Goal: Information Seeking & Learning: Learn about a topic

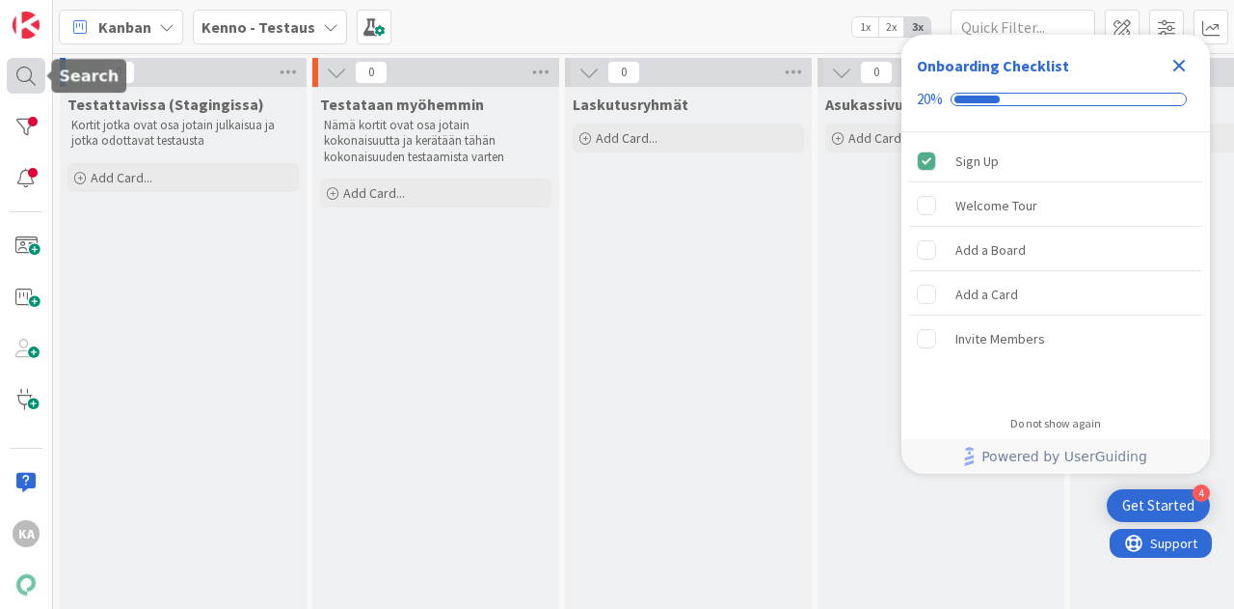
click at [29, 78] on div at bounding box center [26, 76] width 39 height 36
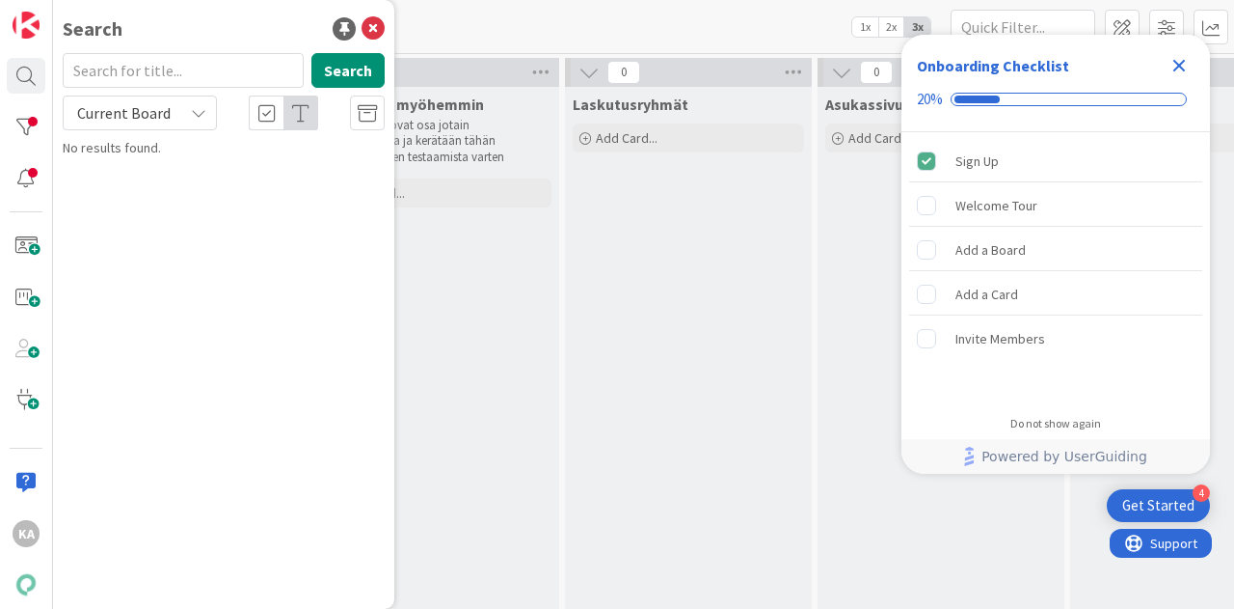
click at [117, 111] on span "Current Board" at bounding box center [124, 112] width 94 height 19
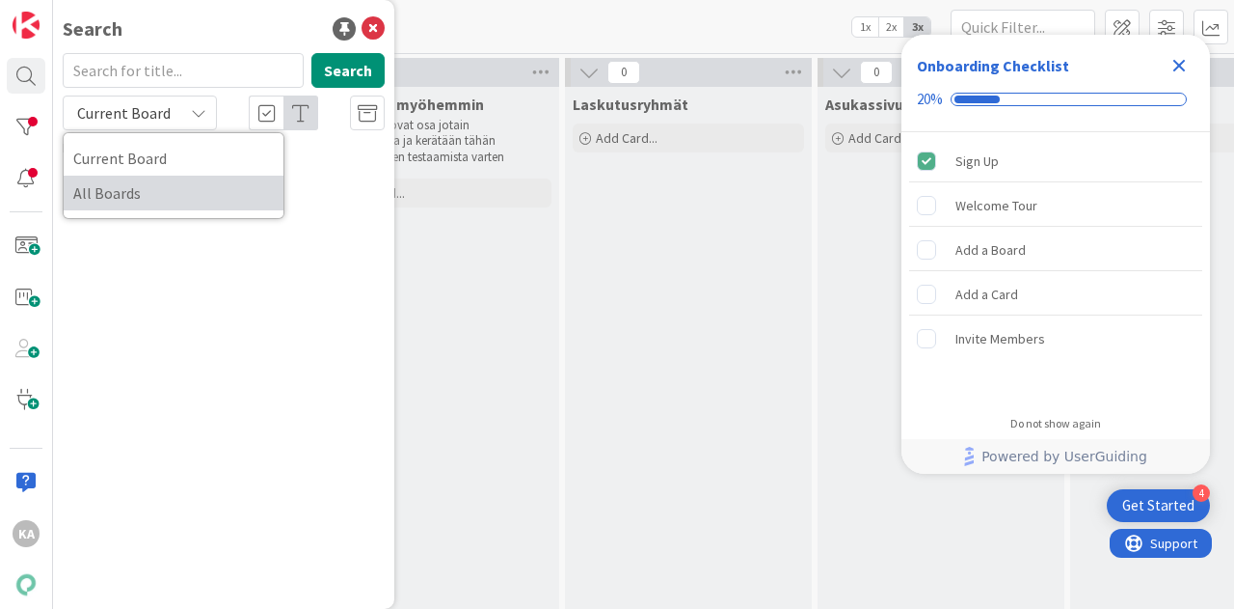
click at [106, 189] on span "All Boards" at bounding box center [173, 192] width 201 height 29
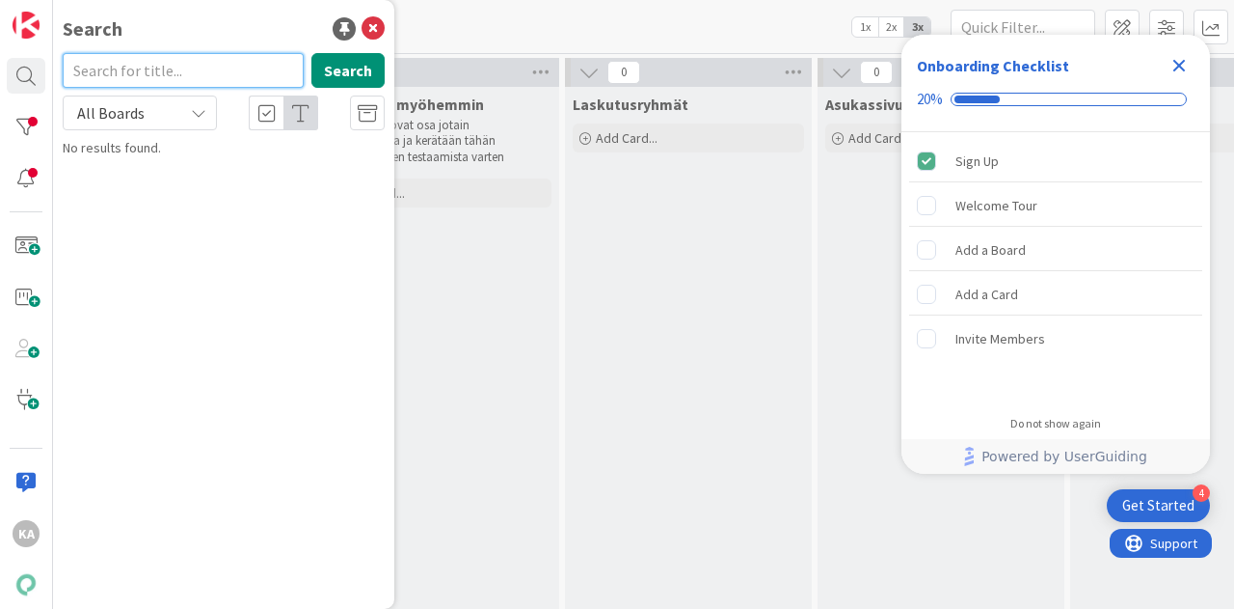
click at [143, 76] on input "text" at bounding box center [183, 70] width 241 height 35
type input "23317"
click at [358, 78] on button "Search" at bounding box center [348, 70] width 73 height 35
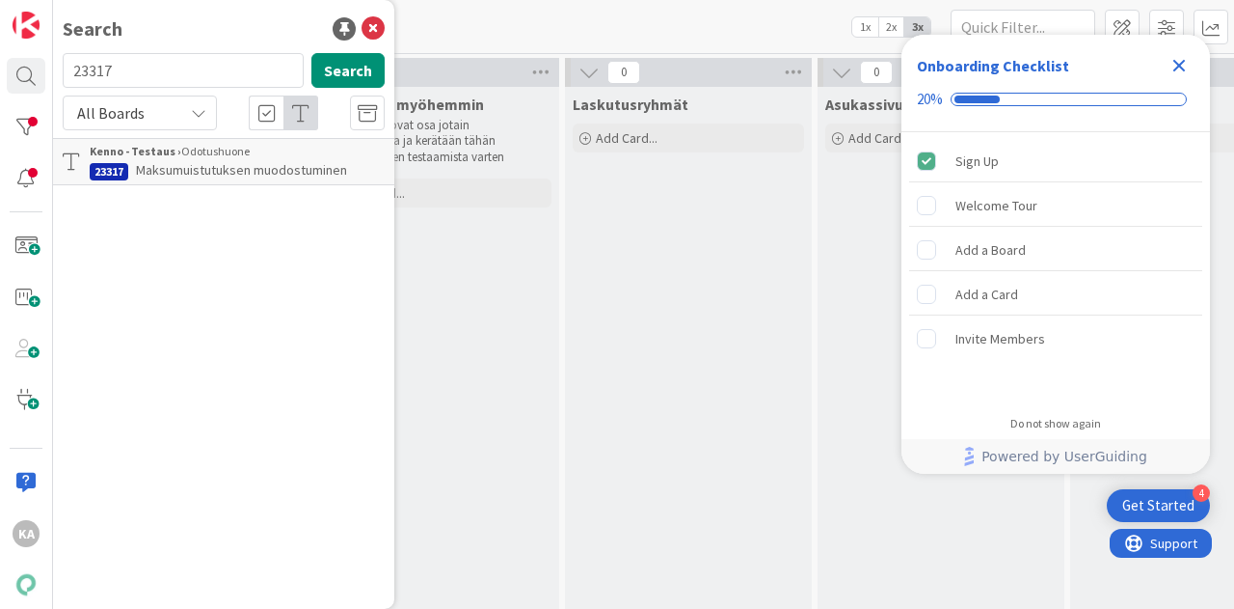
click at [219, 179] on p "Maksumuistutuksen muodostuminen" at bounding box center [237, 170] width 295 height 20
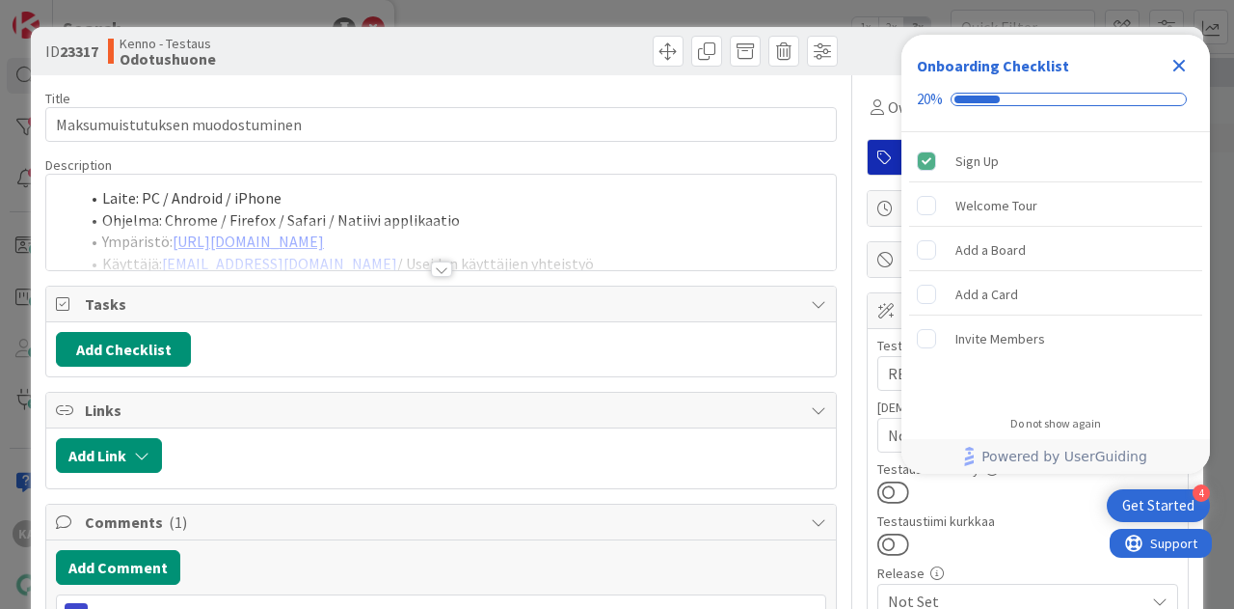
click at [1186, 67] on icon "Close Checklist" at bounding box center [1179, 65] width 23 height 23
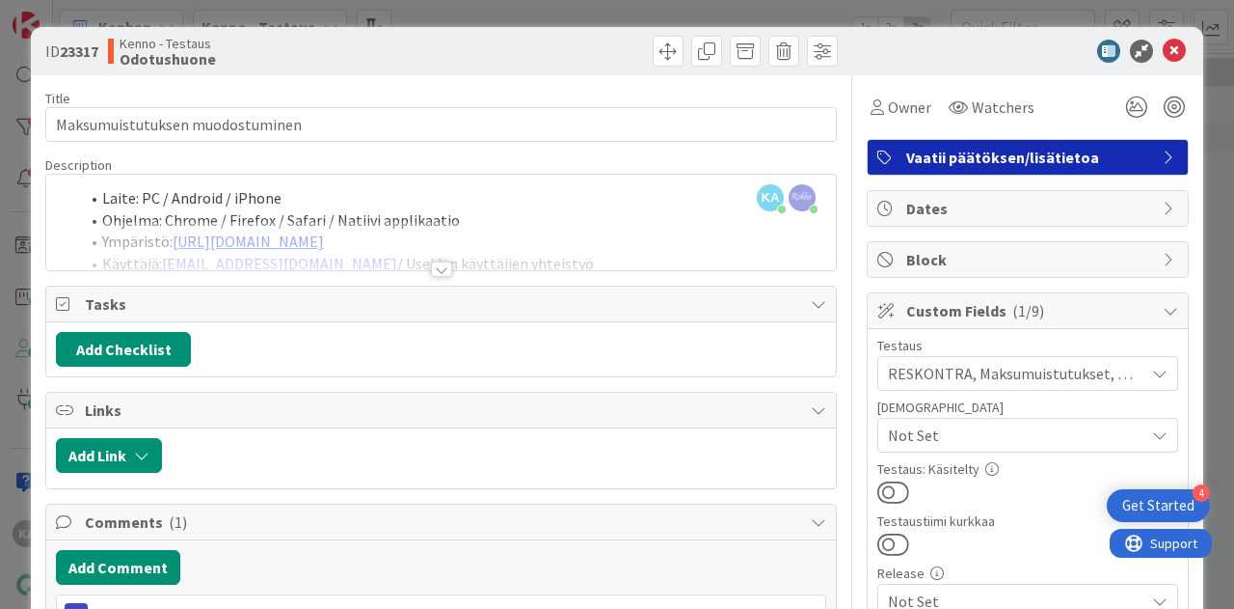
click at [438, 267] on div at bounding box center [441, 268] width 21 height 15
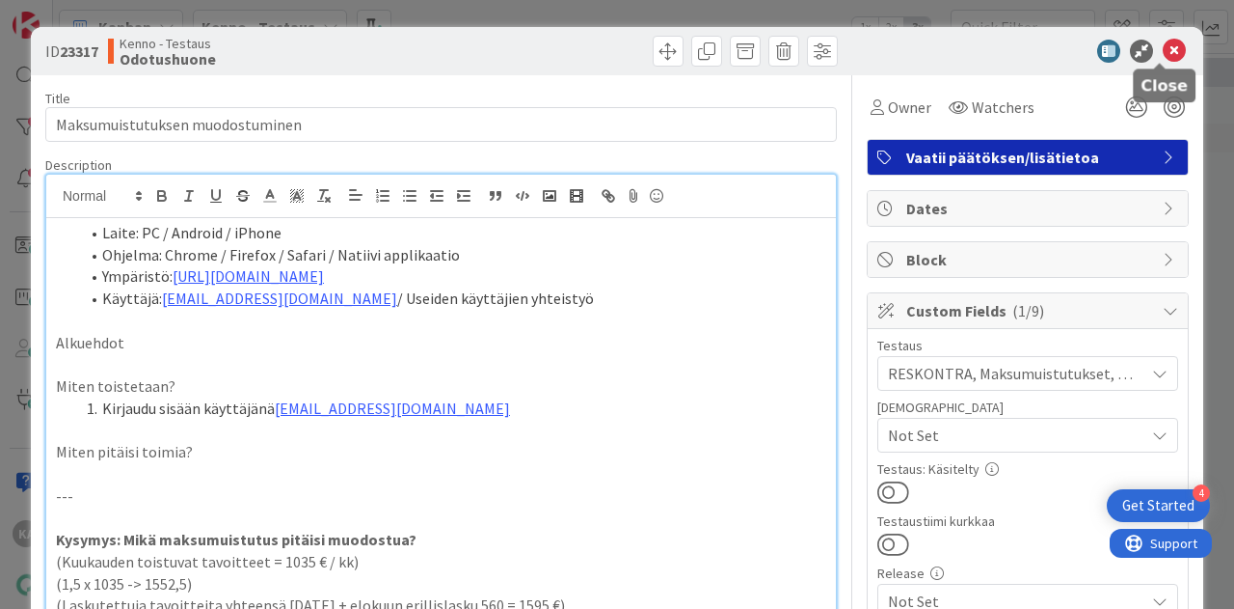
click at [1163, 53] on icon at bounding box center [1174, 51] width 23 height 23
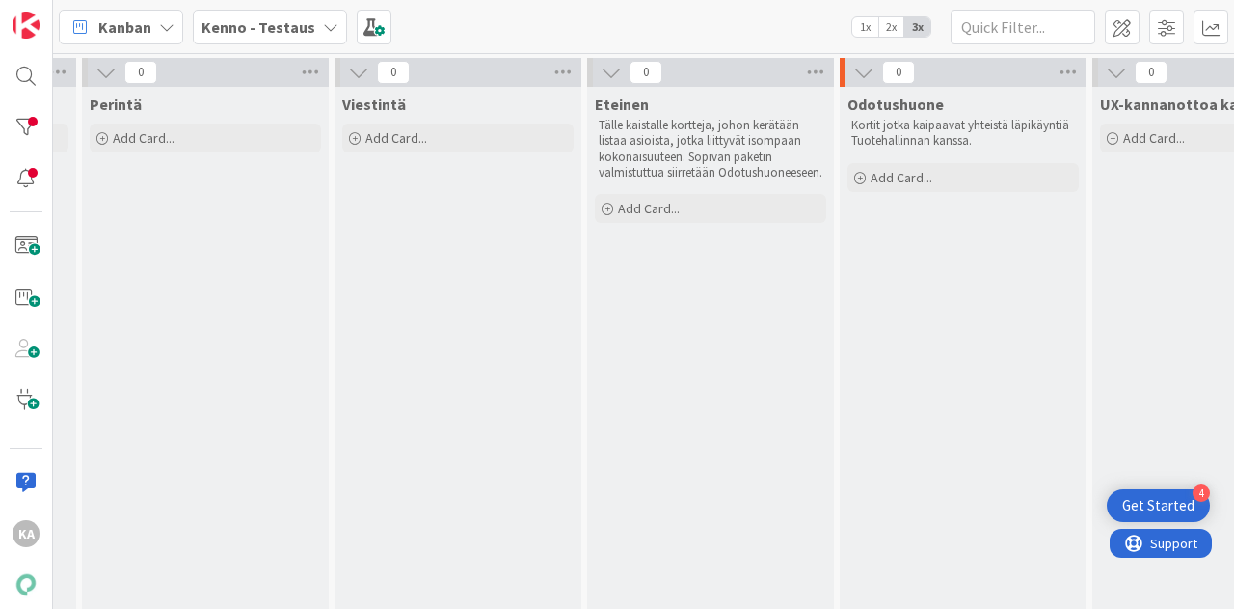
scroll to position [0, 1108]
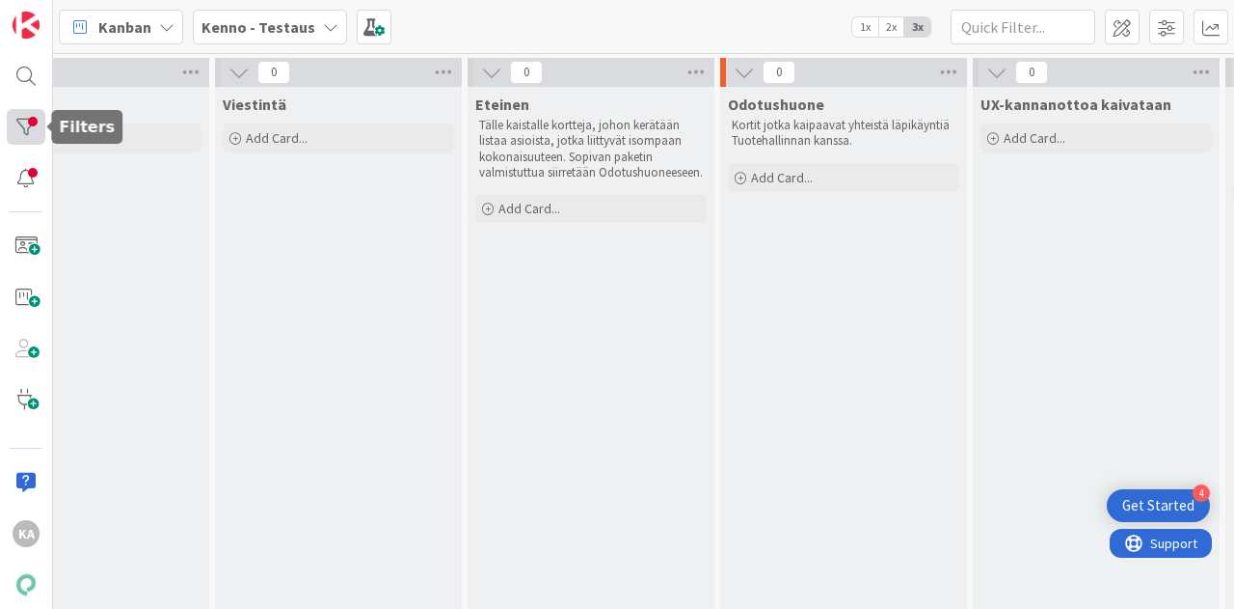
click at [17, 122] on div at bounding box center [26, 127] width 39 height 36
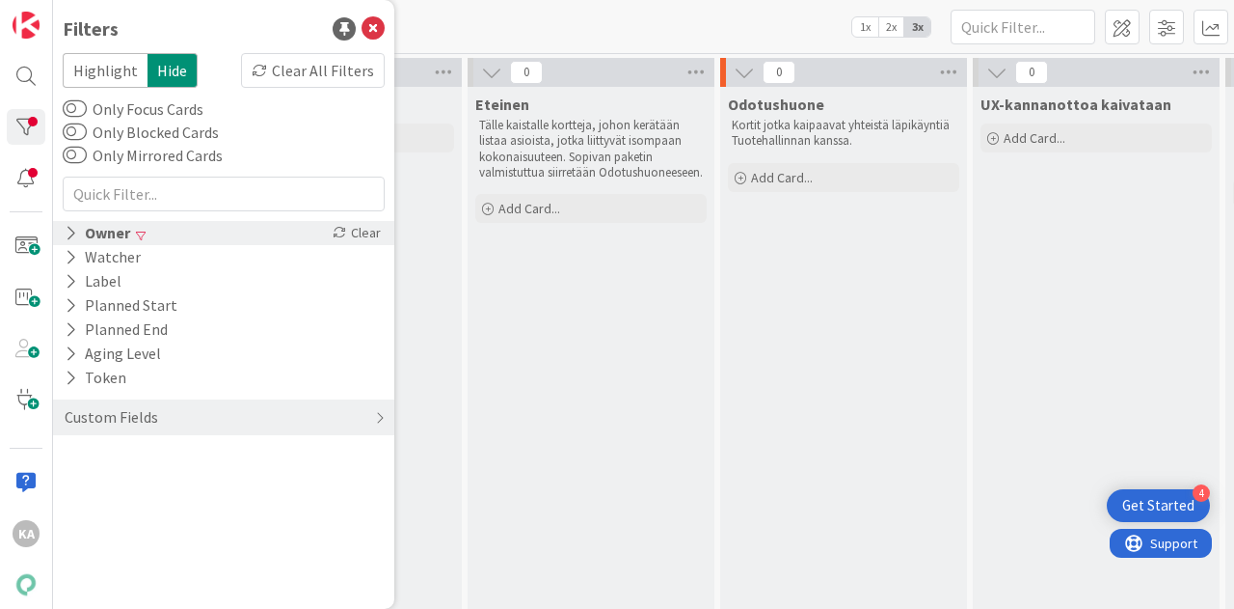
click at [120, 238] on div "Owner" at bounding box center [97, 233] width 69 height 24
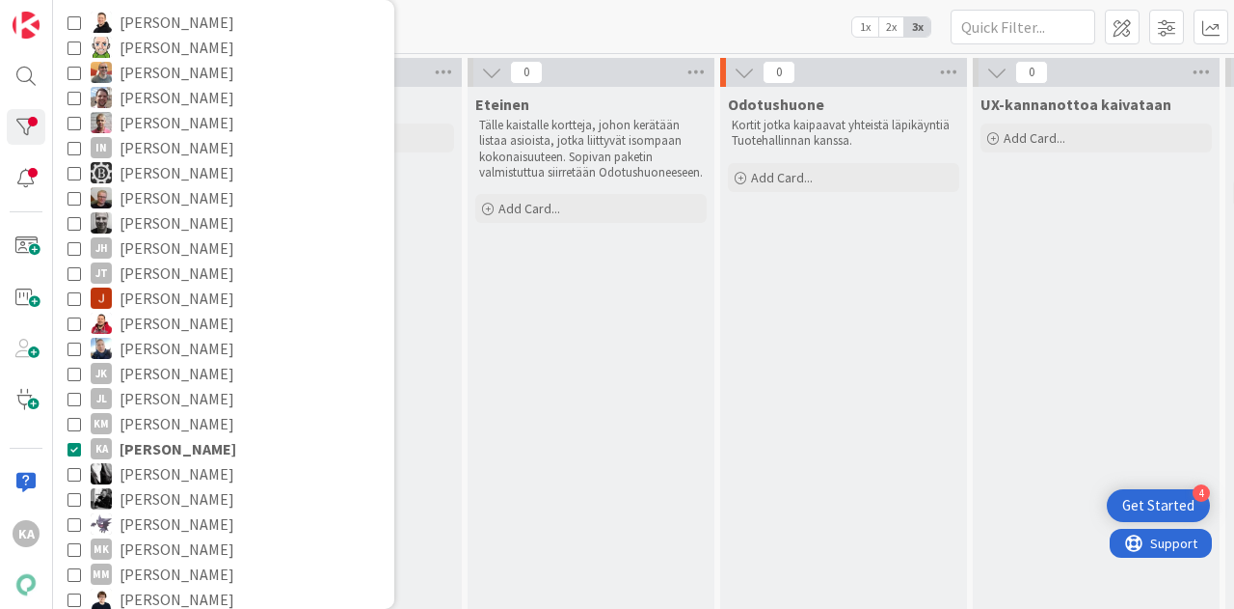
scroll to position [241, 0]
click at [159, 458] on span "[PERSON_NAME]" at bounding box center [178, 447] width 117 height 25
click at [171, 450] on span "[PERSON_NAME]" at bounding box center [178, 447] width 117 height 25
click at [71, 447] on icon at bounding box center [75, 448] width 14 height 14
click at [177, 439] on span "[PERSON_NAME]" at bounding box center [178, 447] width 117 height 25
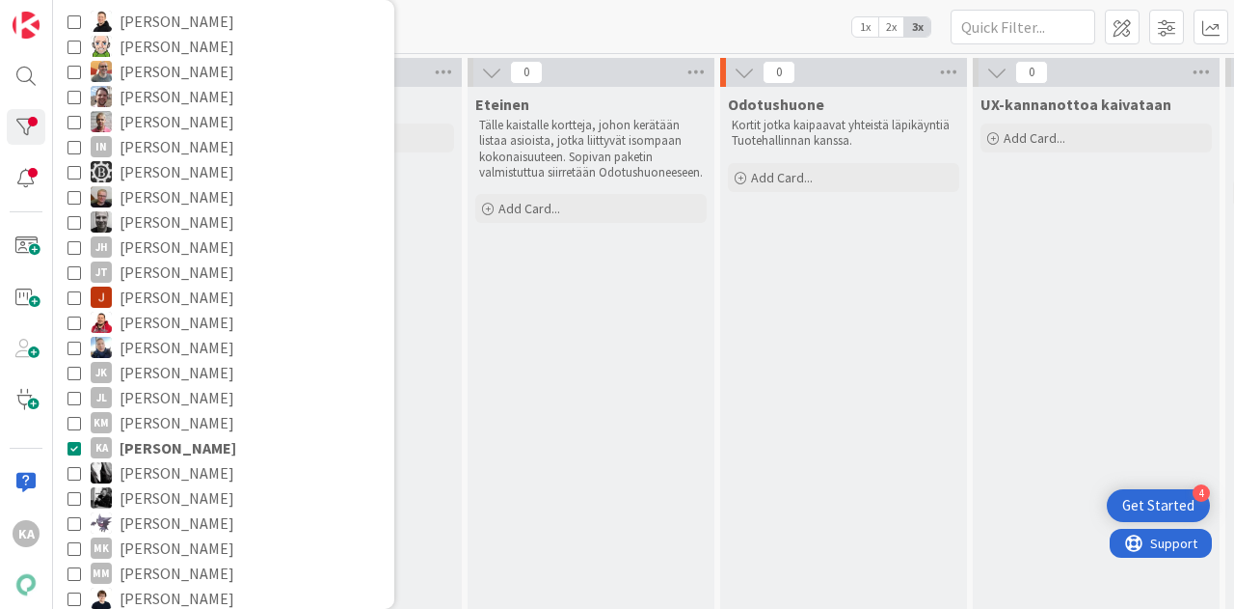
click at [73, 447] on icon at bounding box center [75, 448] width 14 height 14
click at [81, 445] on button "KA [PERSON_NAME]" at bounding box center [224, 447] width 312 height 25
drag, startPoint x: 81, startPoint y: 445, endPoint x: 70, endPoint y: 448, distance: 11.3
click at [81, 443] on button "KA [PERSON_NAME]" at bounding box center [224, 447] width 312 height 25
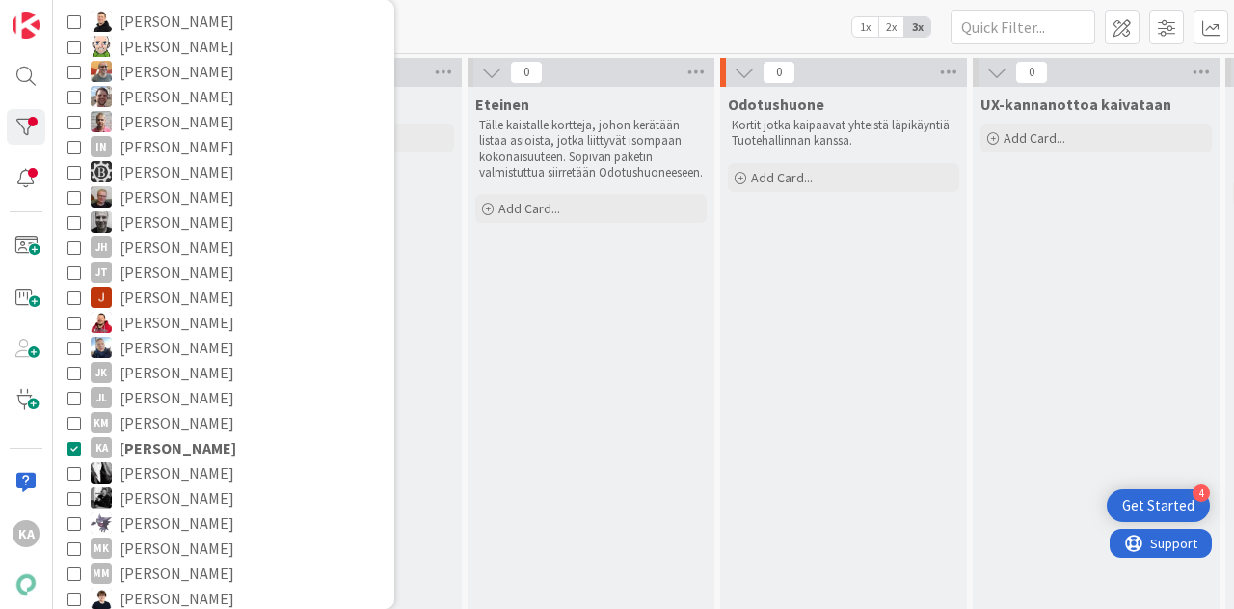
click at [70, 448] on icon at bounding box center [75, 448] width 14 height 14
click at [550, 30] on div "[PERSON_NAME] - Testaus 1x 2x 3x" at bounding box center [643, 26] width 1181 height 53
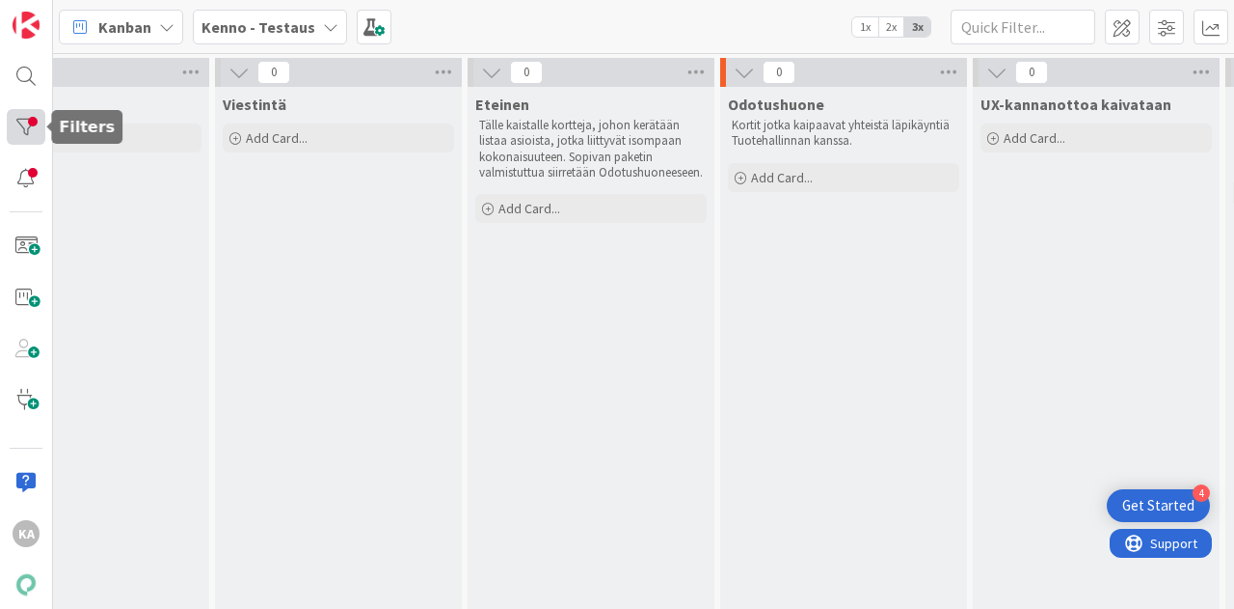
click at [21, 126] on div at bounding box center [26, 127] width 39 height 36
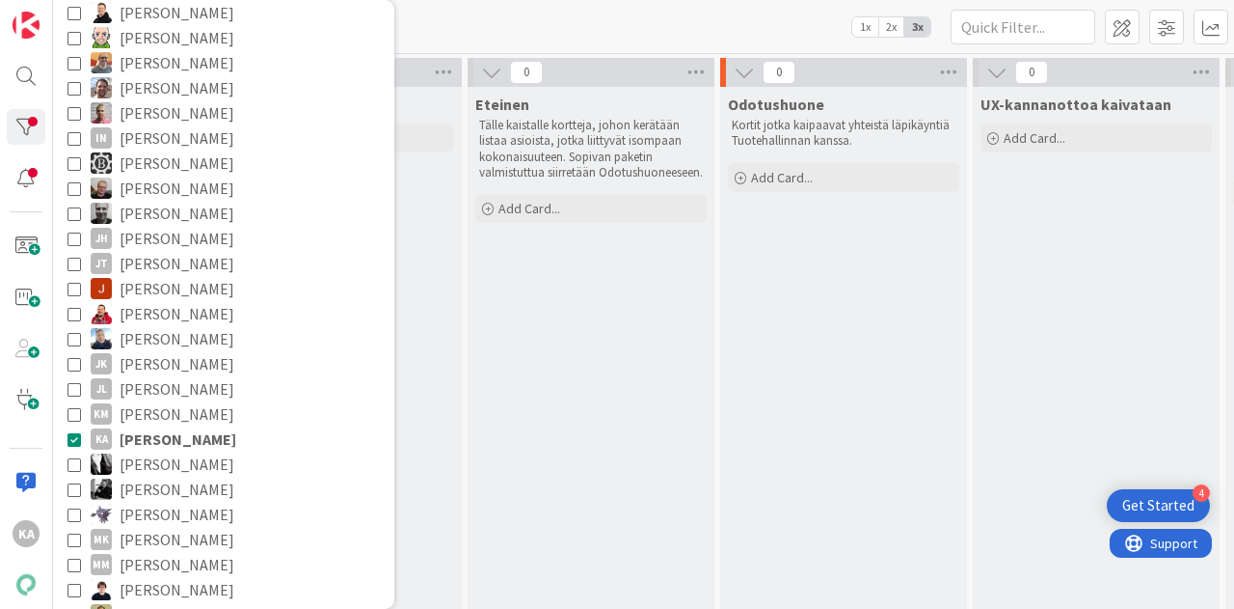
scroll to position [251, 0]
click at [74, 433] on icon at bounding box center [75, 438] width 14 height 14
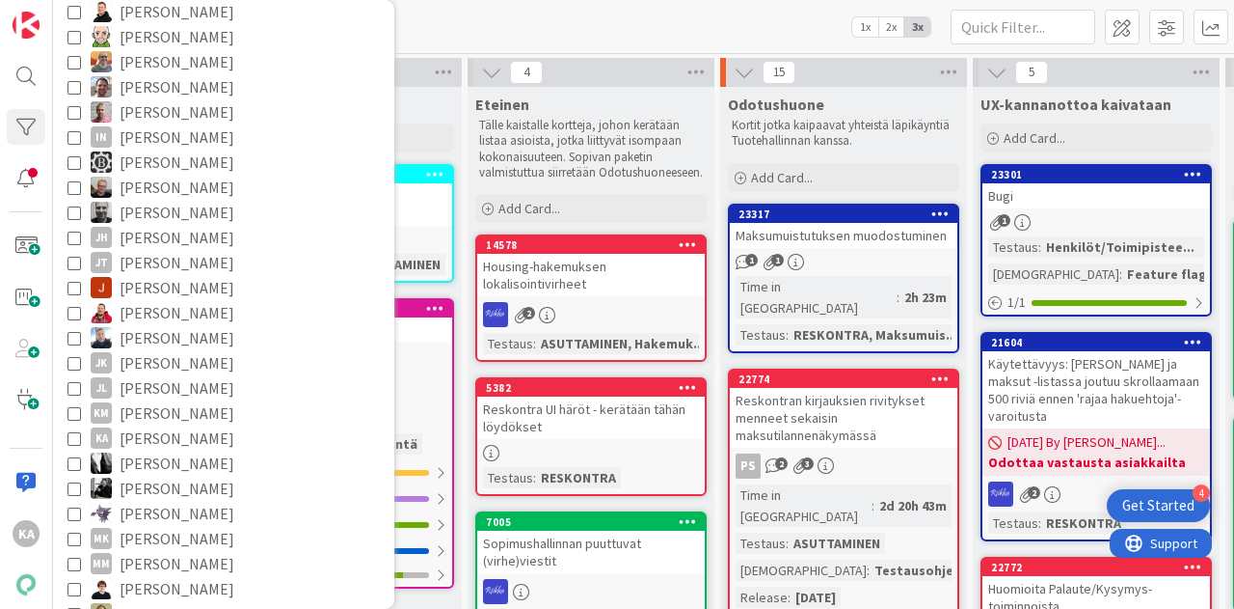
click at [783, 29] on div "[PERSON_NAME] - Testaus 1x 2x 3x" at bounding box center [643, 26] width 1181 height 53
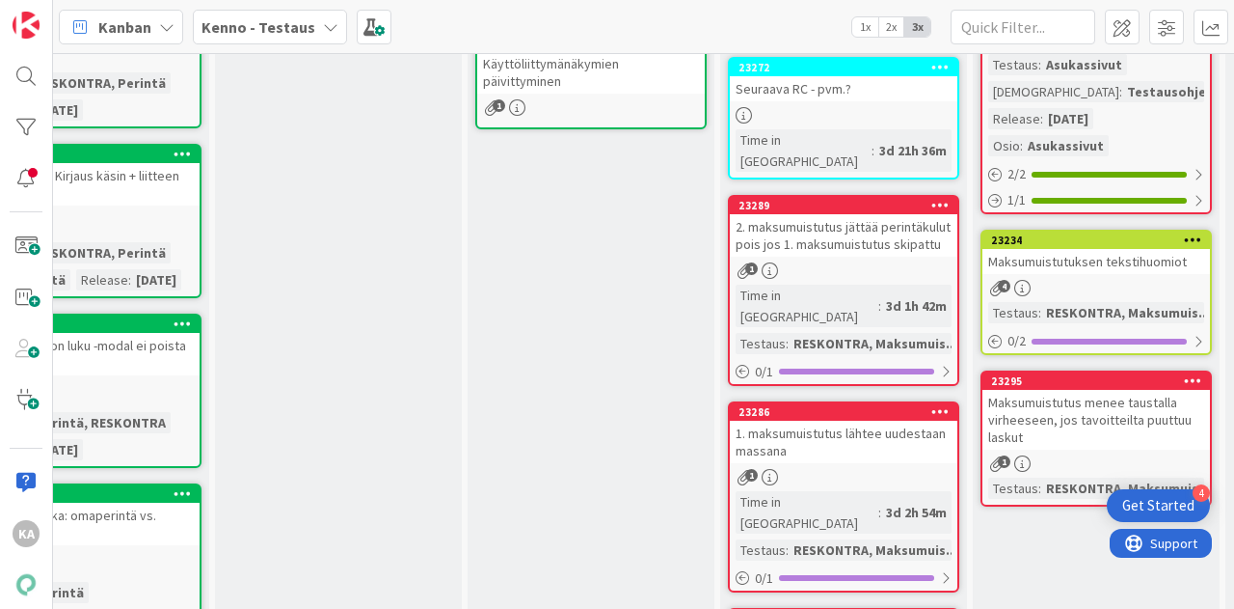
scroll to position [744, 1108]
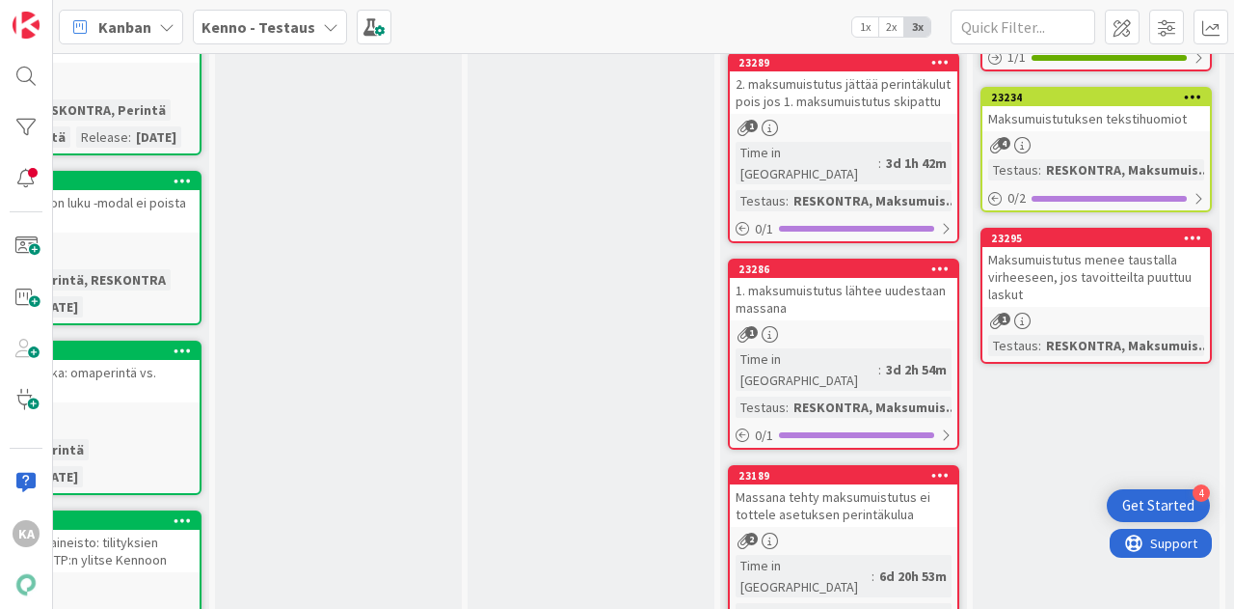
click at [1074, 266] on div "Maksumuistutus menee taustalla virheeseen, jos tavoitteilta puuttuu laskut" at bounding box center [1097, 277] width 228 height 60
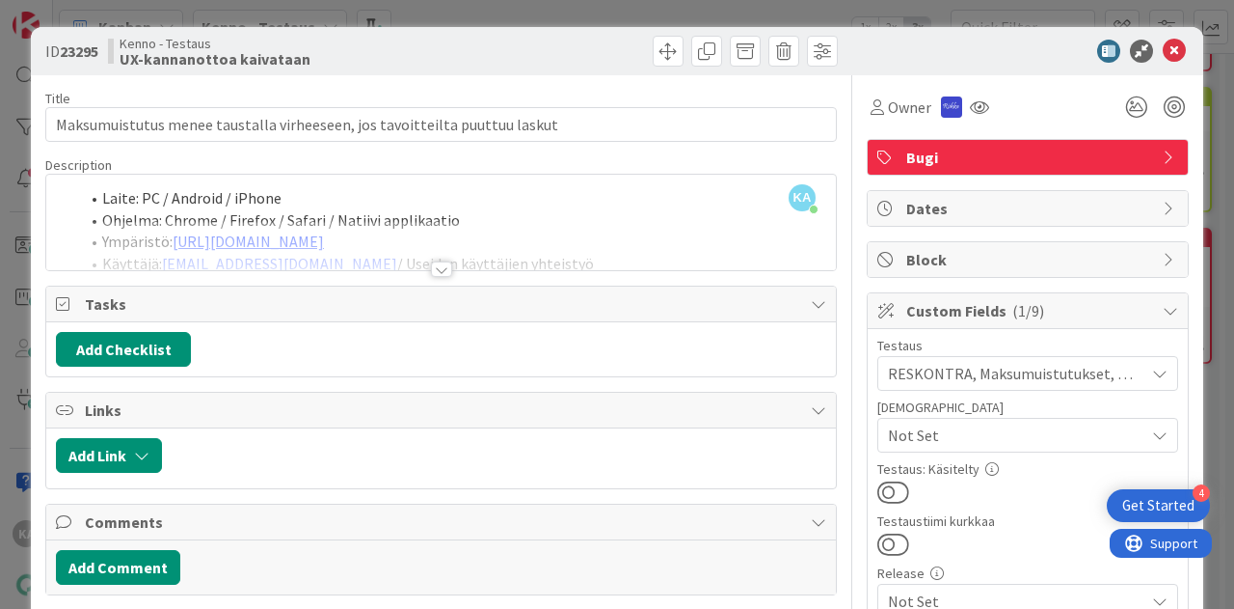
click at [431, 265] on div at bounding box center [441, 268] width 21 height 15
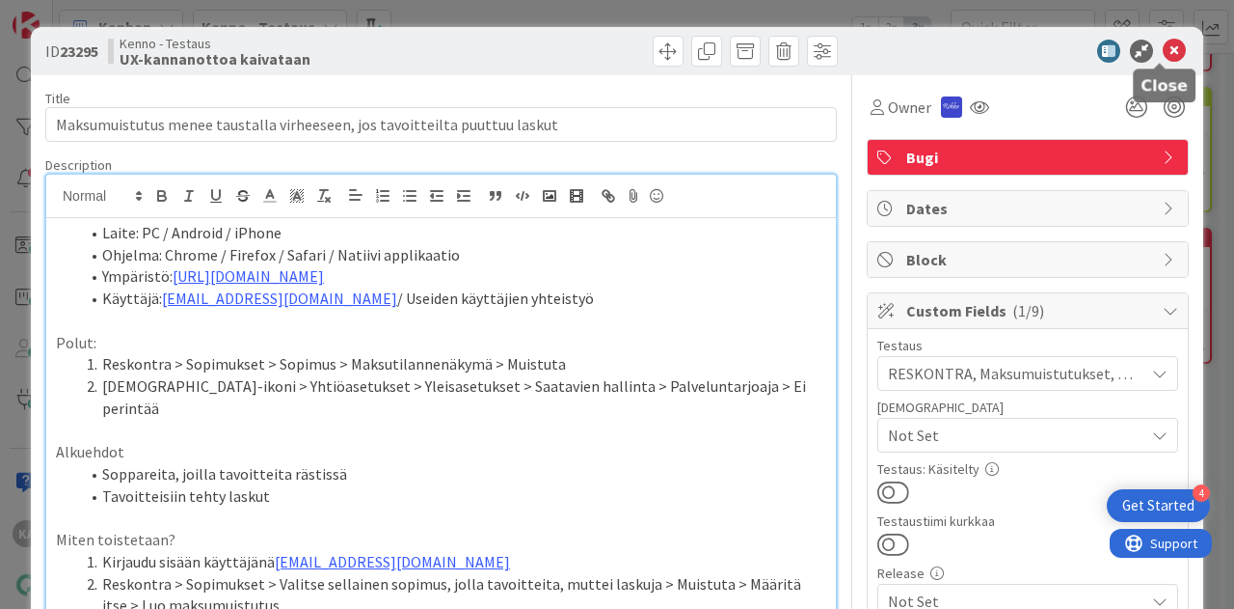
click at [1163, 57] on icon at bounding box center [1174, 51] width 23 height 23
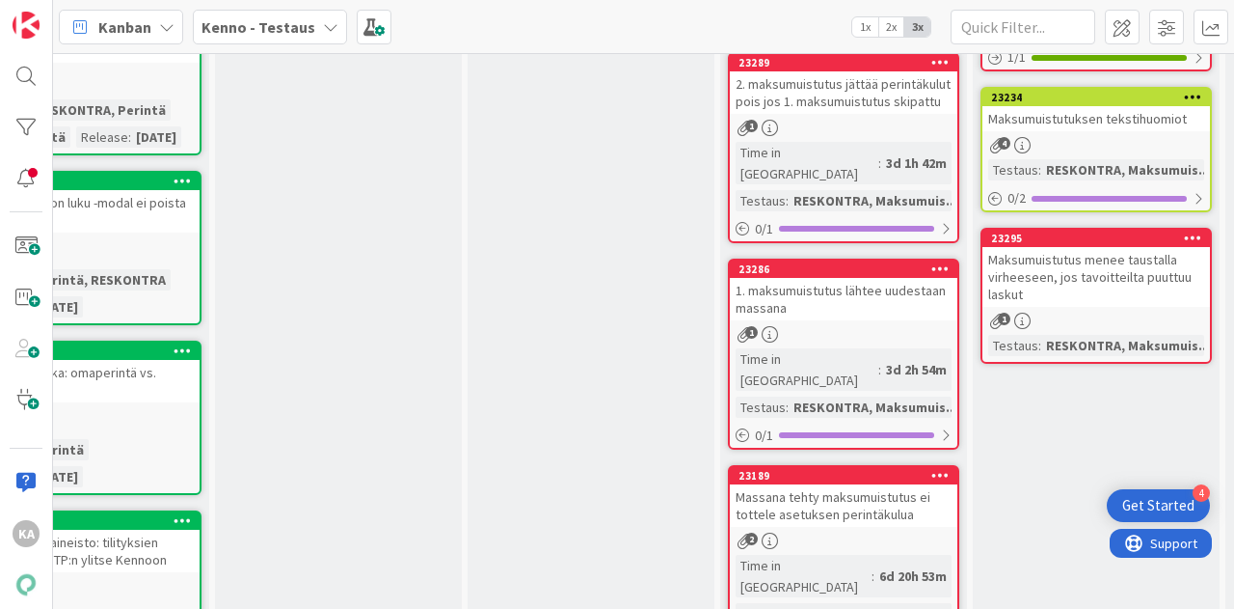
click at [1119, 106] on div "Maksumuistutuksen tekstihuomiot" at bounding box center [1097, 118] width 228 height 25
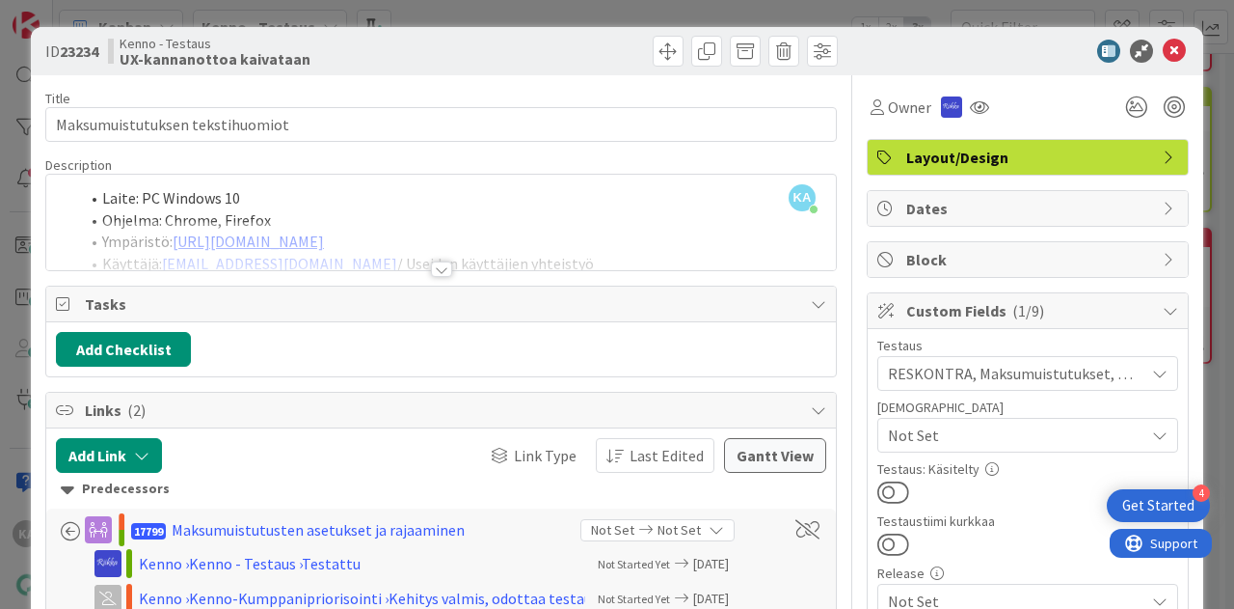
click at [421, 269] on div at bounding box center [441, 260] width 792 height 21
click at [433, 269] on div at bounding box center [441, 268] width 21 height 15
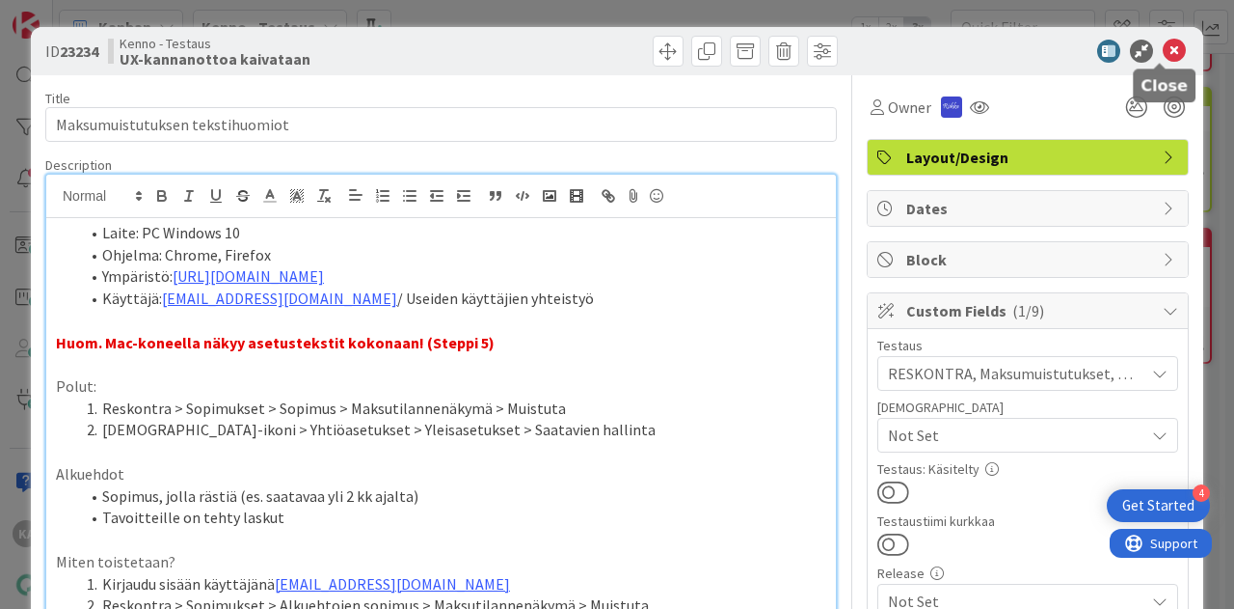
click at [1163, 51] on icon at bounding box center [1174, 51] width 23 height 23
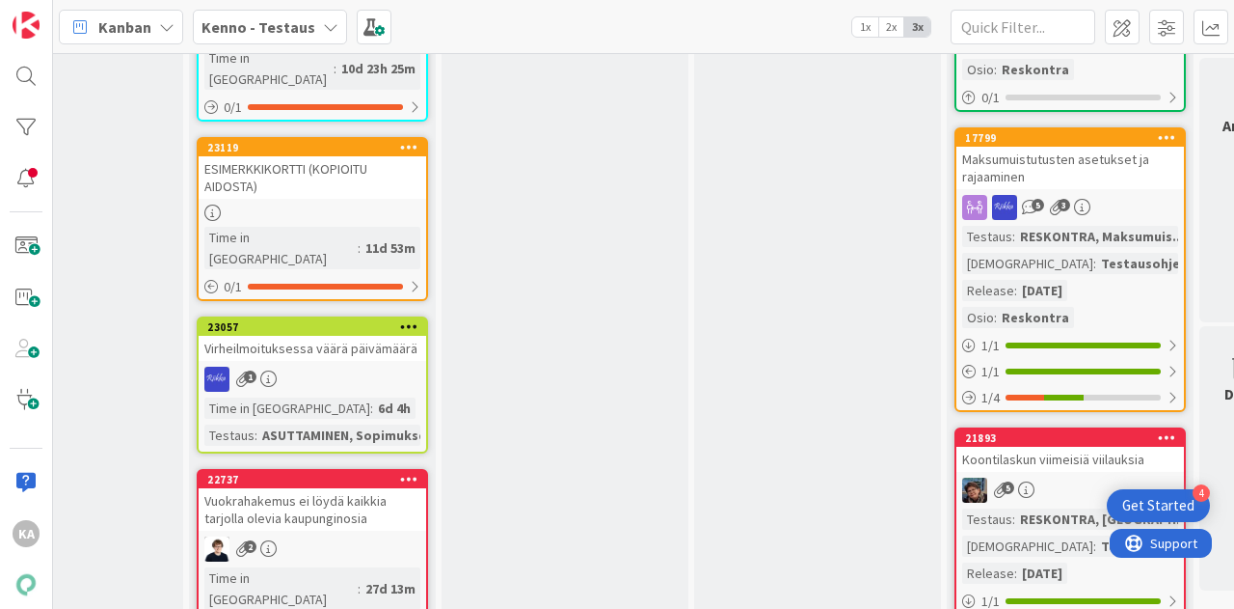
scroll to position [1834, 1640]
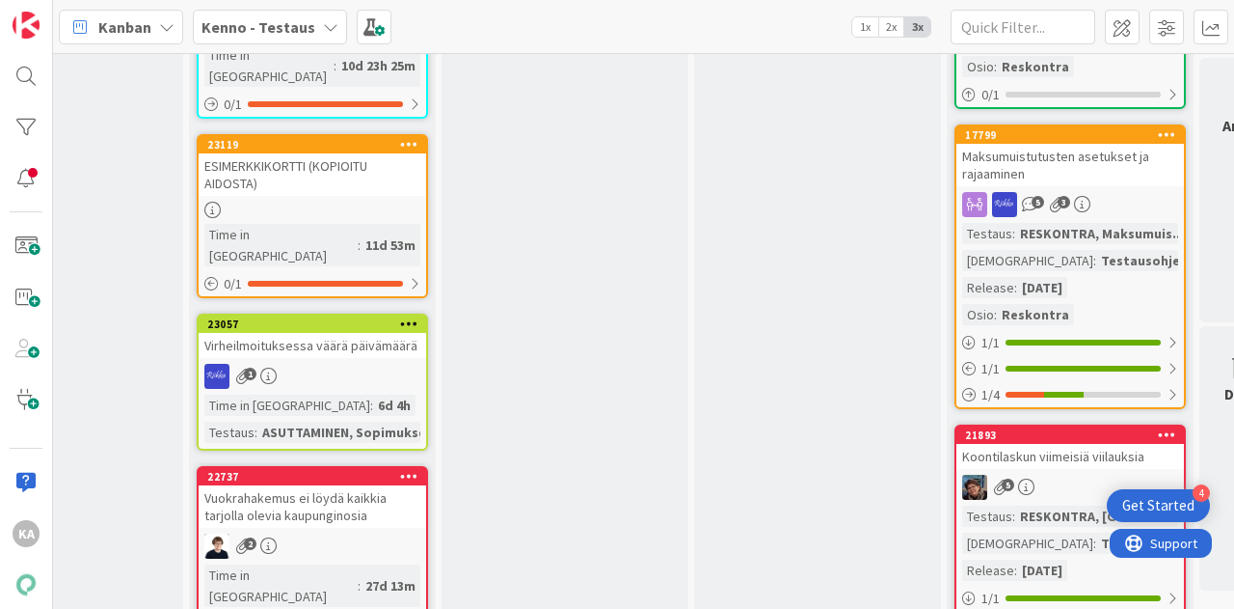
click at [1033, 186] on div "Maksumuistutusten asetukset ja rajaaminen" at bounding box center [1071, 165] width 228 height 42
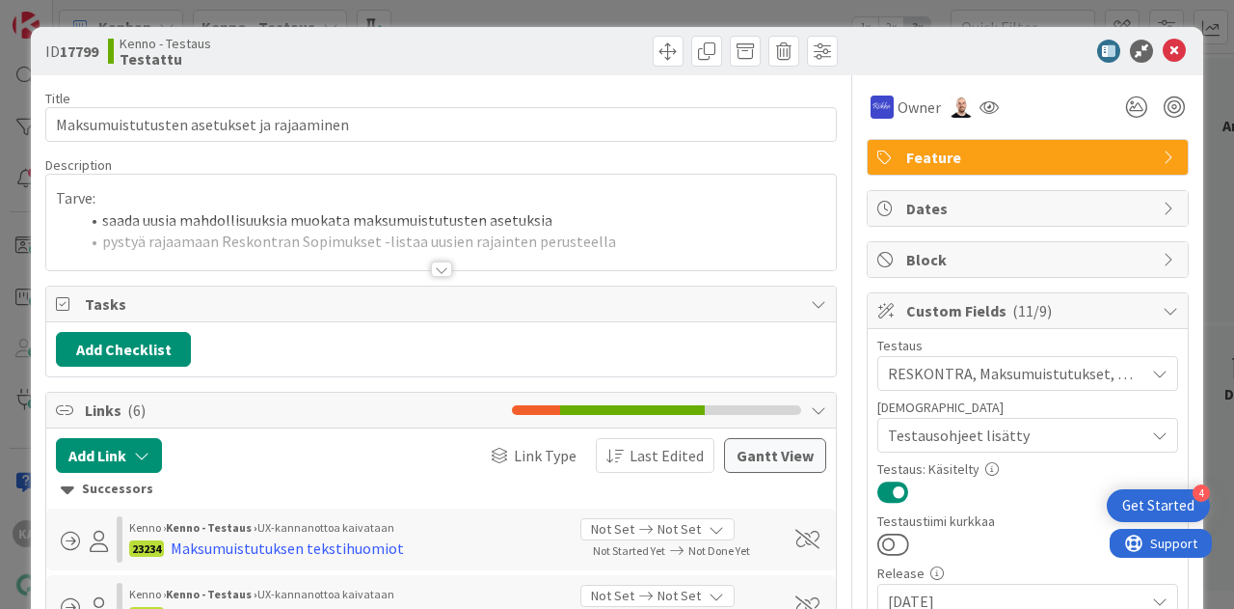
click at [436, 273] on div at bounding box center [441, 268] width 21 height 15
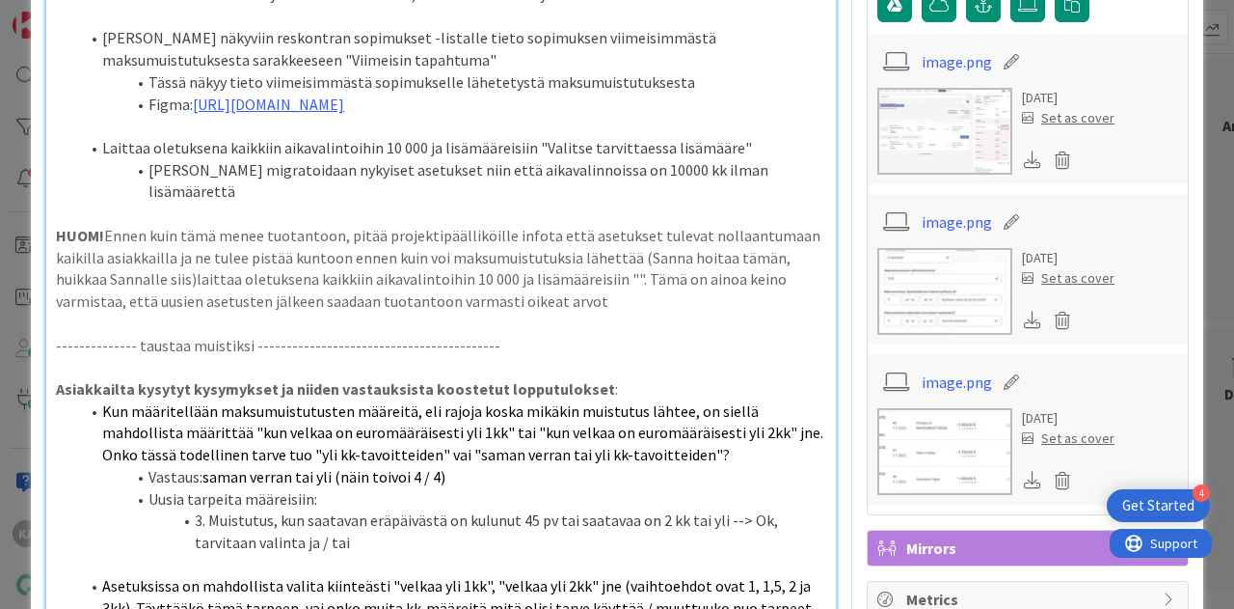
scroll to position [945, 0]
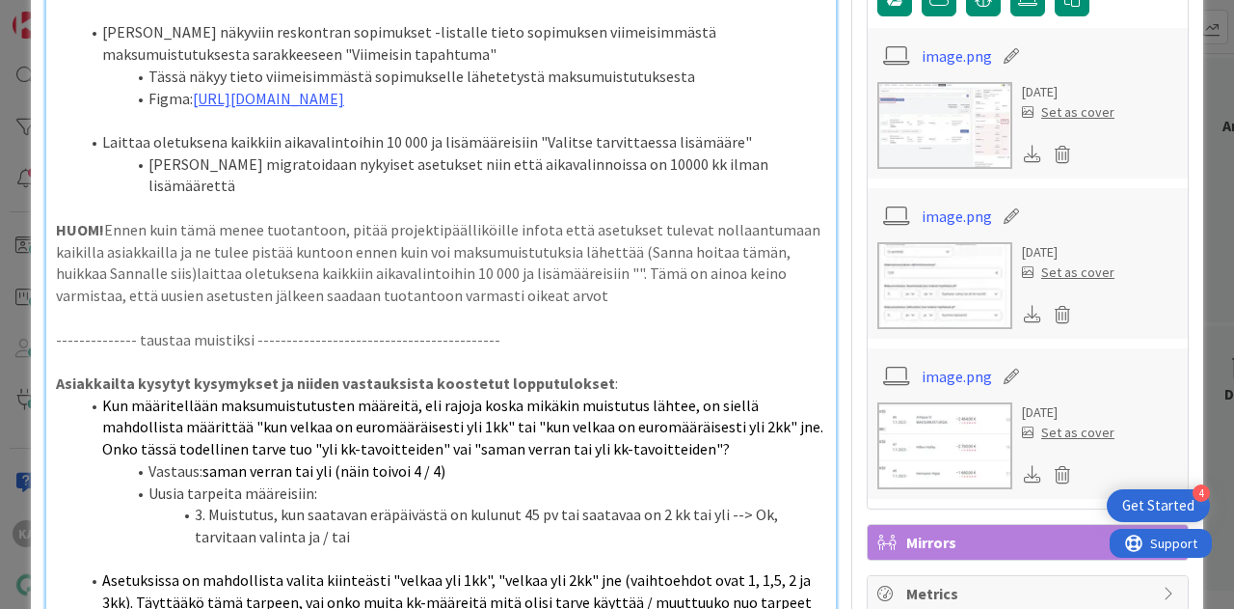
drag, startPoint x: 603, startPoint y: 364, endPoint x: 53, endPoint y: 298, distance: 553.6
copy p "HUOM! Ennen kuin tämä menee tuotantoon, pitää projektipäälliköille infota että …"
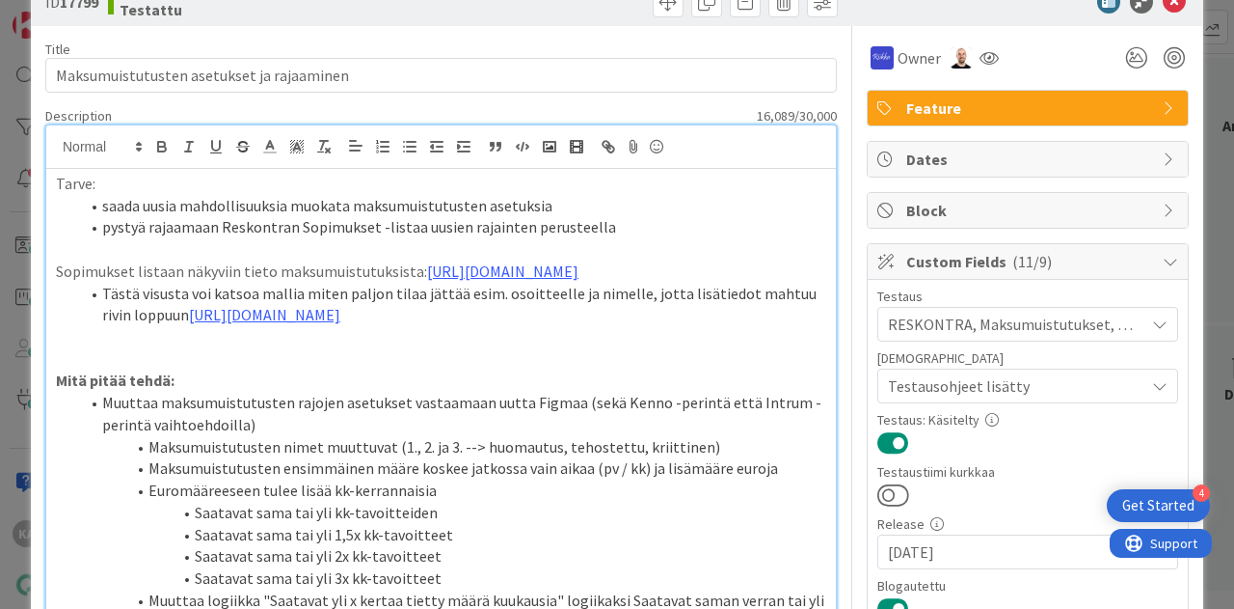
scroll to position [0, 0]
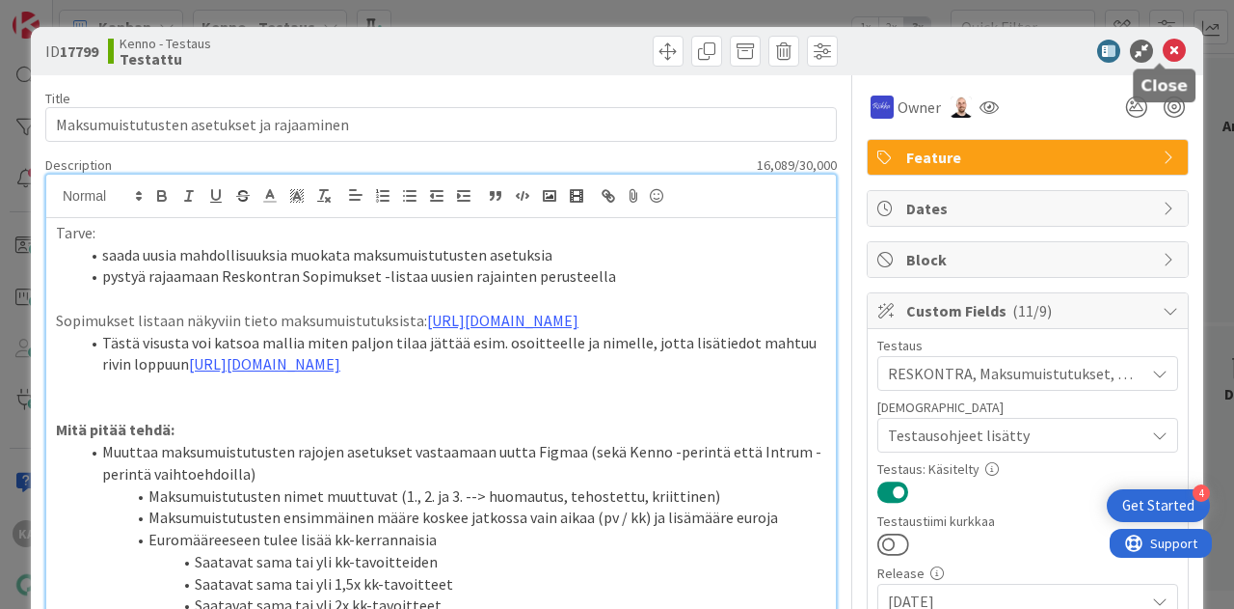
click at [1163, 49] on icon at bounding box center [1174, 51] width 23 height 23
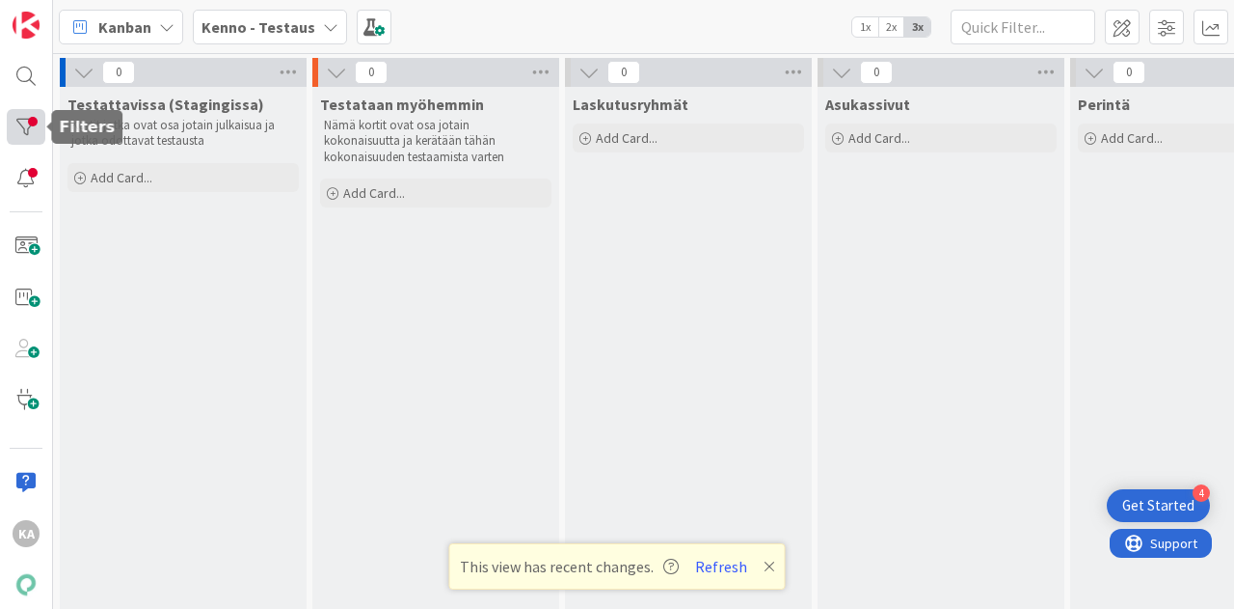
click at [27, 122] on div at bounding box center [26, 127] width 39 height 36
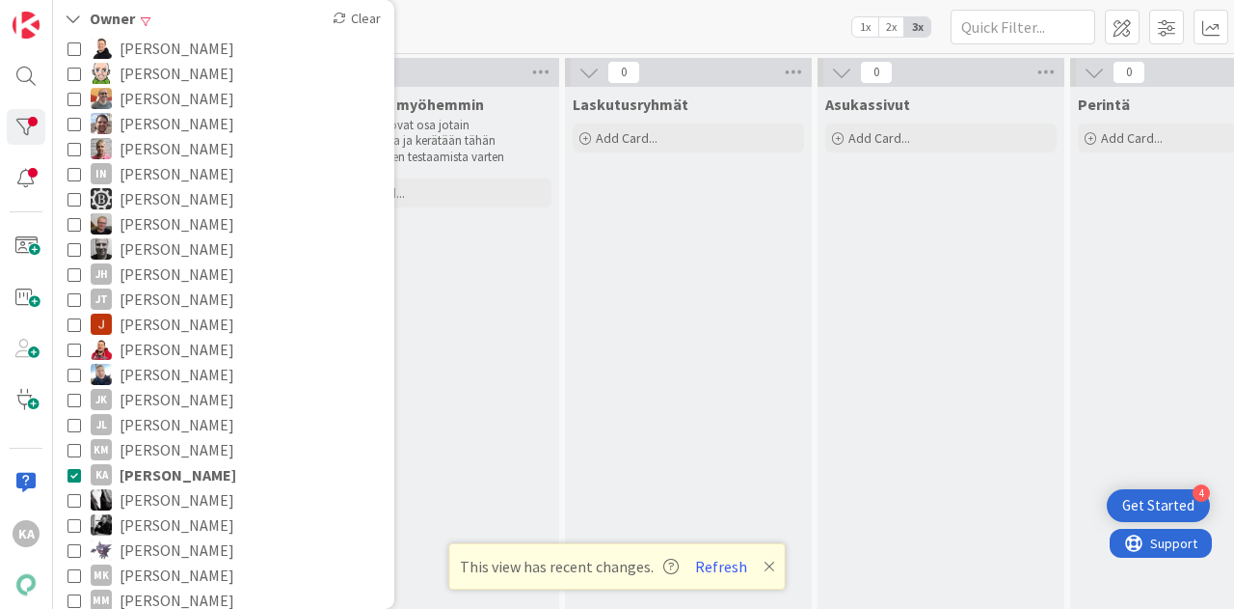
scroll to position [216, 0]
click at [158, 473] on span "Katja Alhonen" at bounding box center [178, 472] width 117 height 25
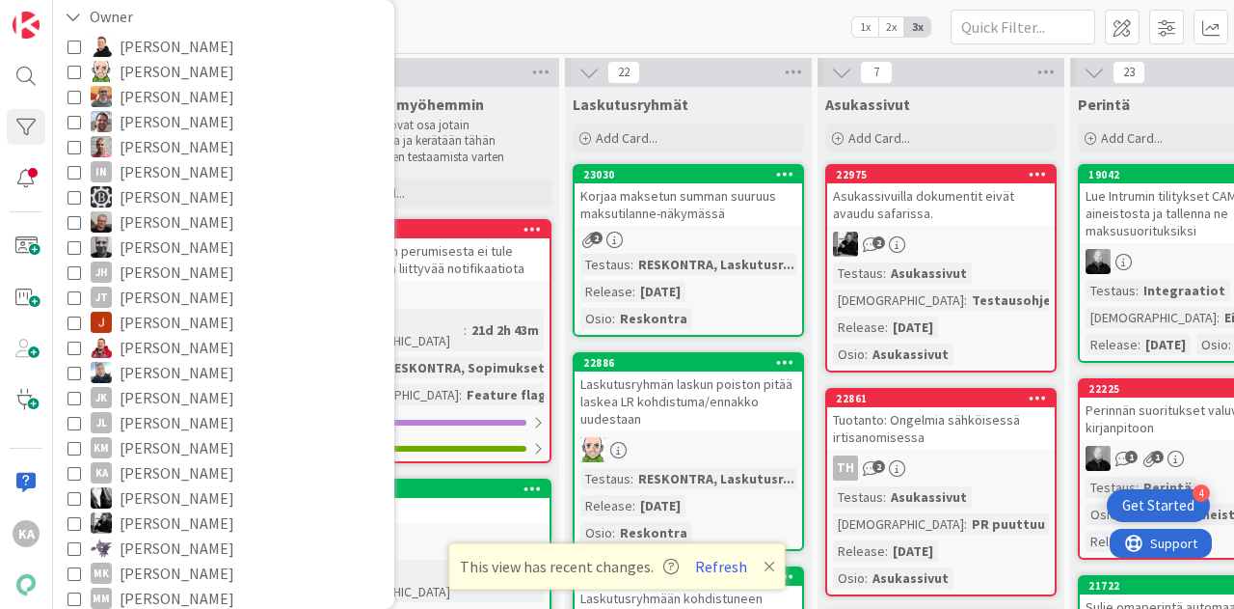
click at [494, 8] on div "[PERSON_NAME] - Testaus 1x 2x 3x" at bounding box center [643, 26] width 1181 height 53
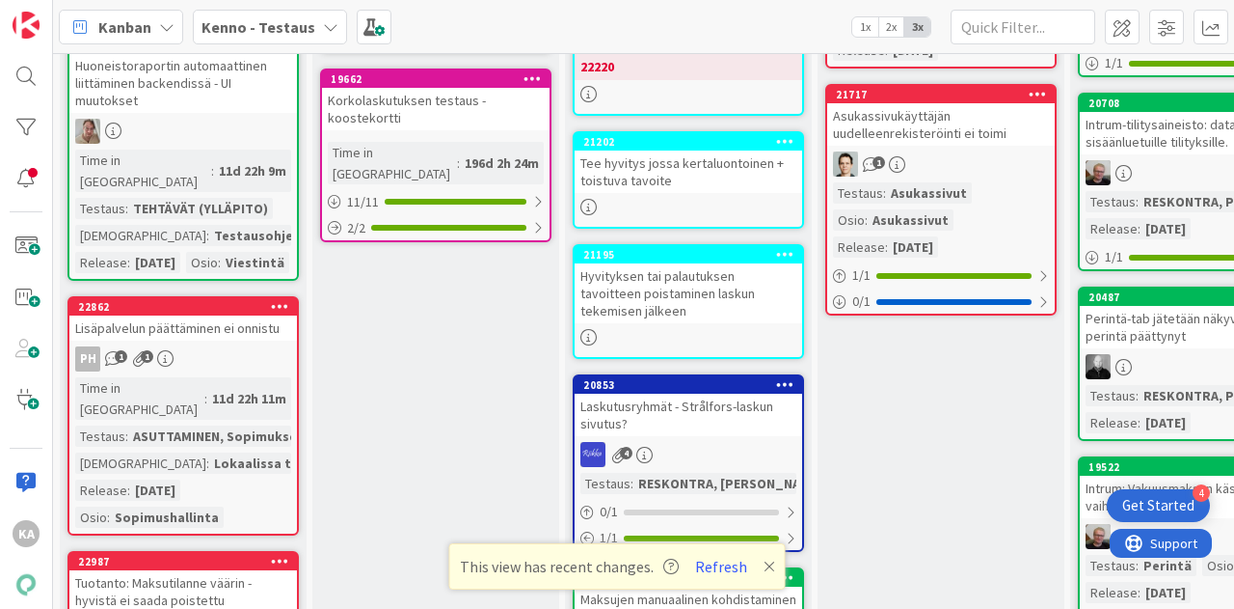
scroll to position [1356, 0]
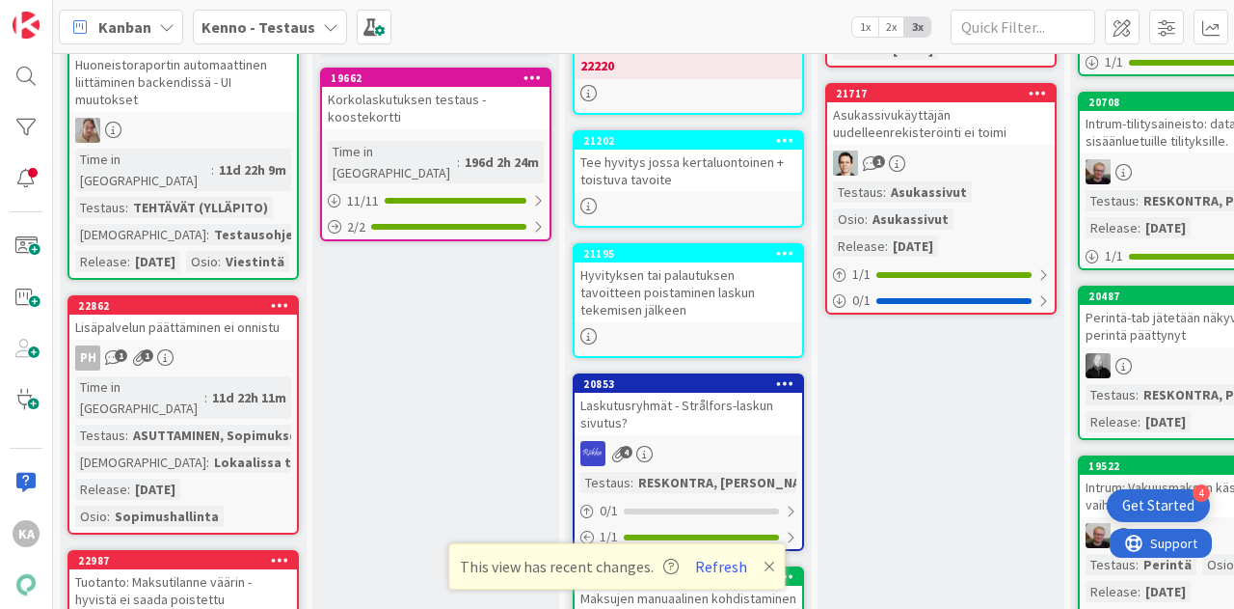
click at [197, 314] on div "Lisäpalvelun päättäminen ei onnistu" at bounding box center [183, 326] width 228 height 25
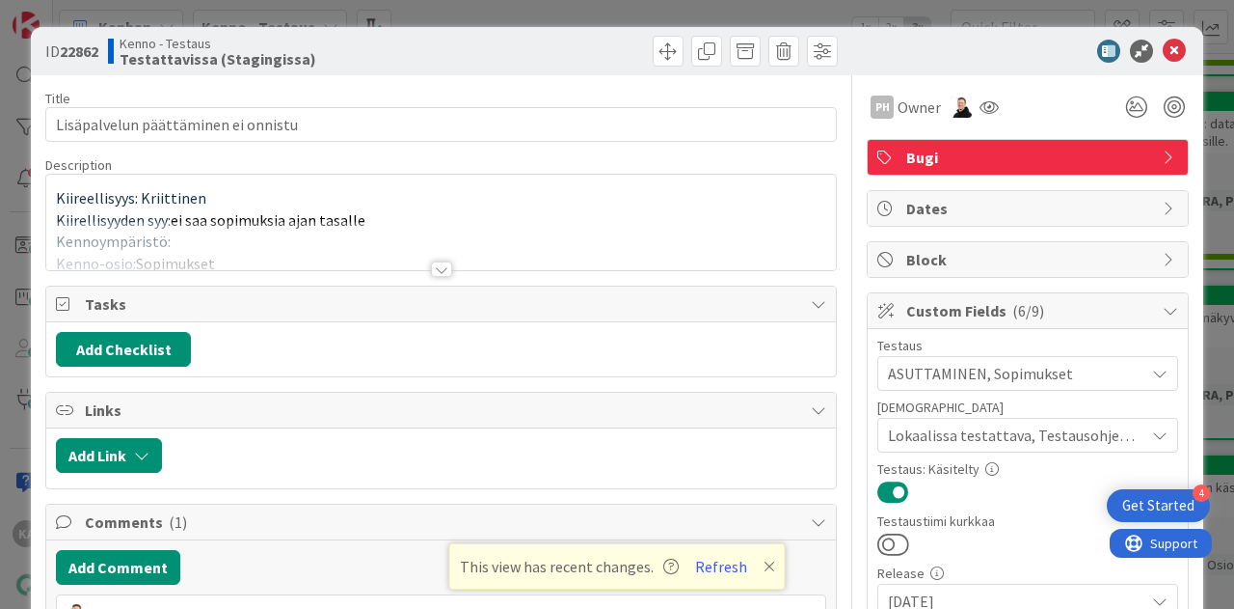
click at [433, 272] on div at bounding box center [441, 268] width 21 height 15
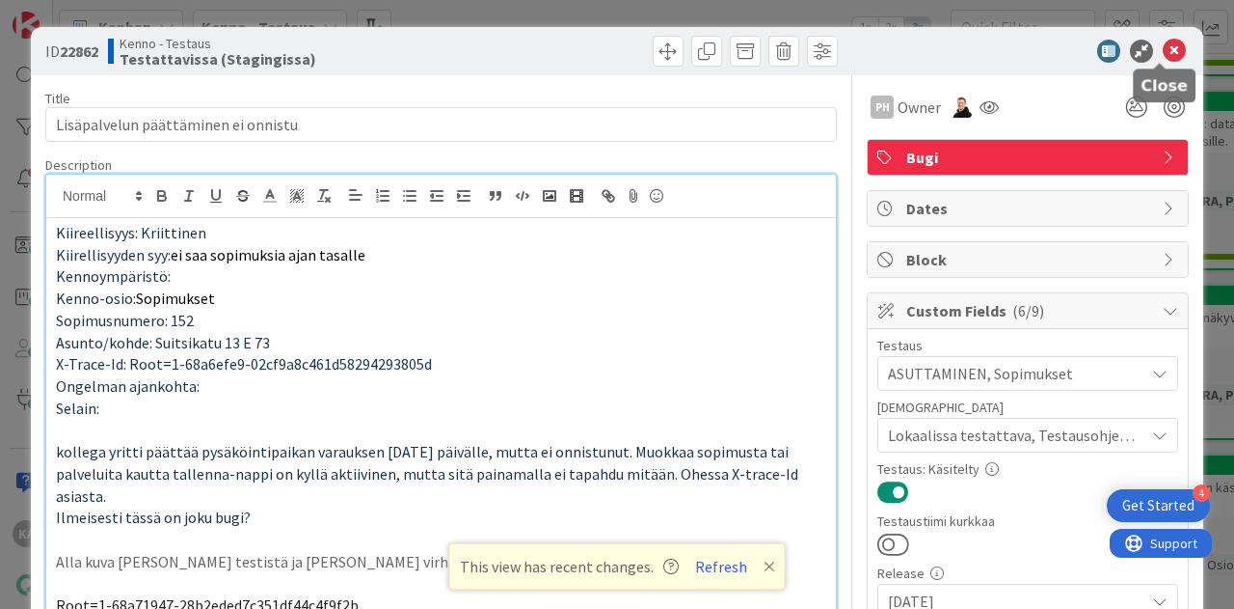
click at [1163, 48] on icon at bounding box center [1174, 51] width 23 height 23
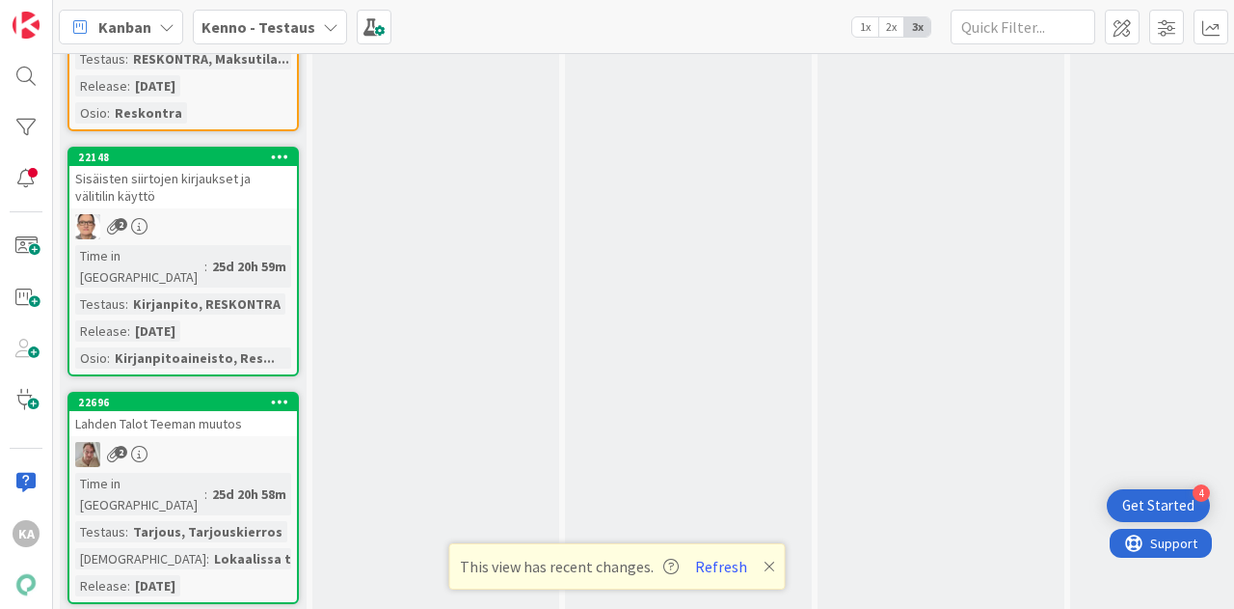
scroll to position [7252, 0]
